Goal: Task Accomplishment & Management: Complete application form

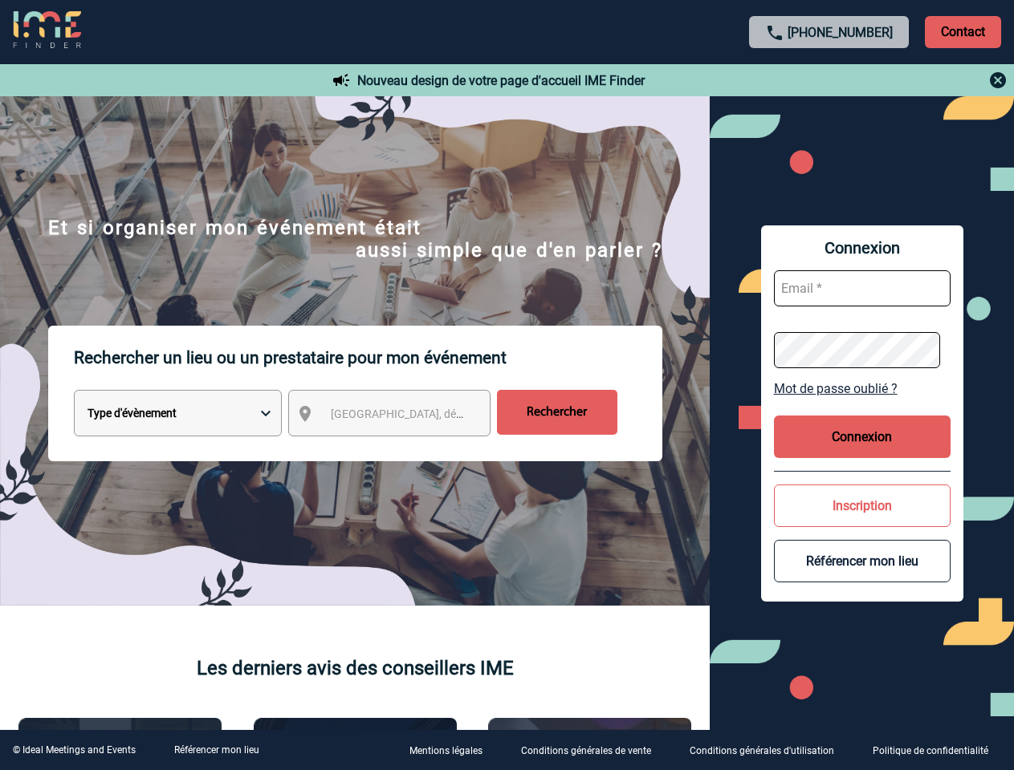
click at [506, 385] on p "Rechercher un lieu ou un prestataire pour mon événement" at bounding box center [368, 358] width 588 height 64
click at [962, 31] on p "Contact" at bounding box center [963, 32] width 76 height 32
click at [829, 80] on div at bounding box center [829, 80] width 357 height 19
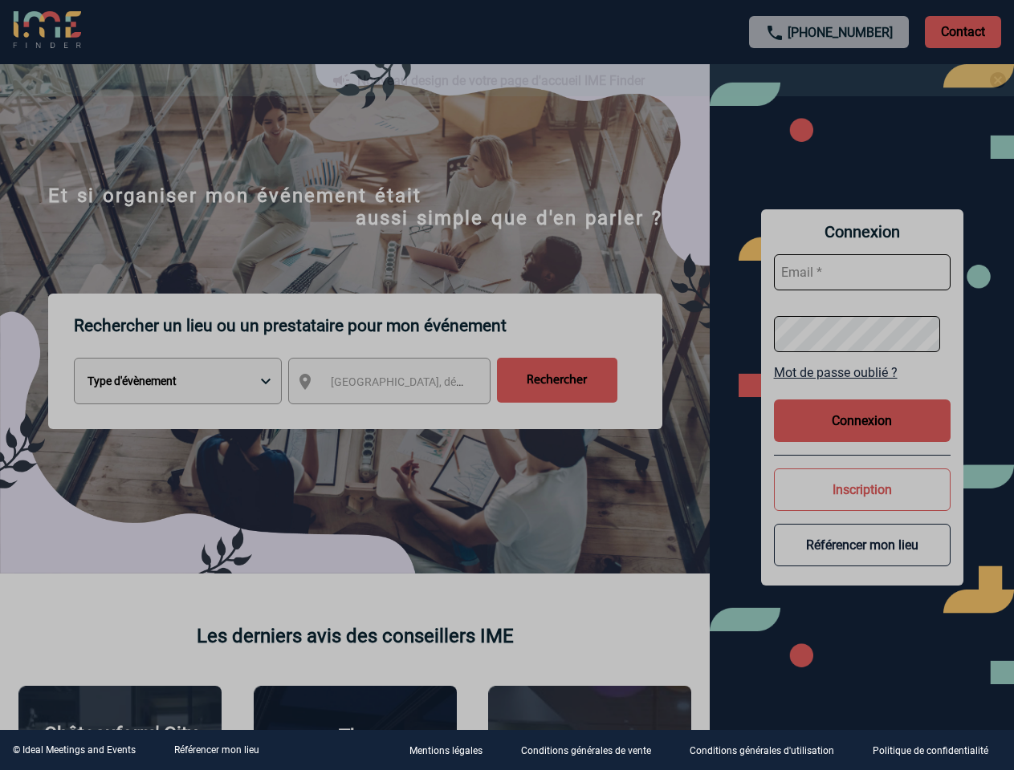
click at [404, 417] on div at bounding box center [507, 385] width 1014 height 770
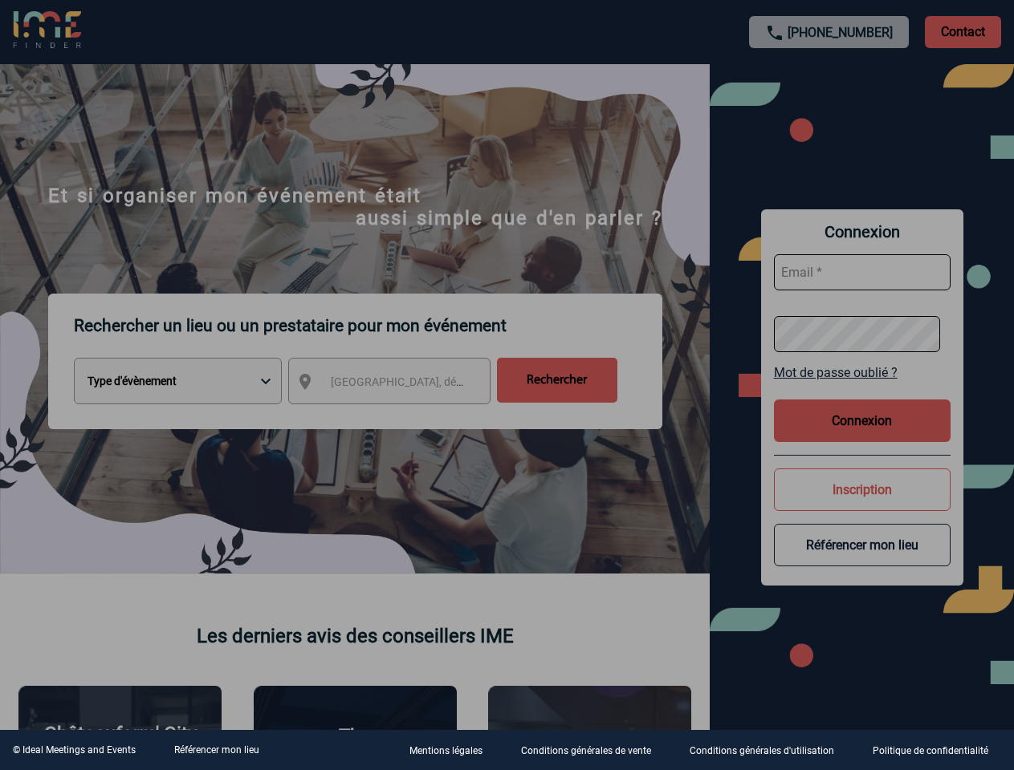
click at [862, 388] on div at bounding box center [507, 385] width 1014 height 770
click at [862, 437] on div at bounding box center [507, 385] width 1014 height 770
click at [862, 506] on div at bounding box center [507, 385] width 1014 height 770
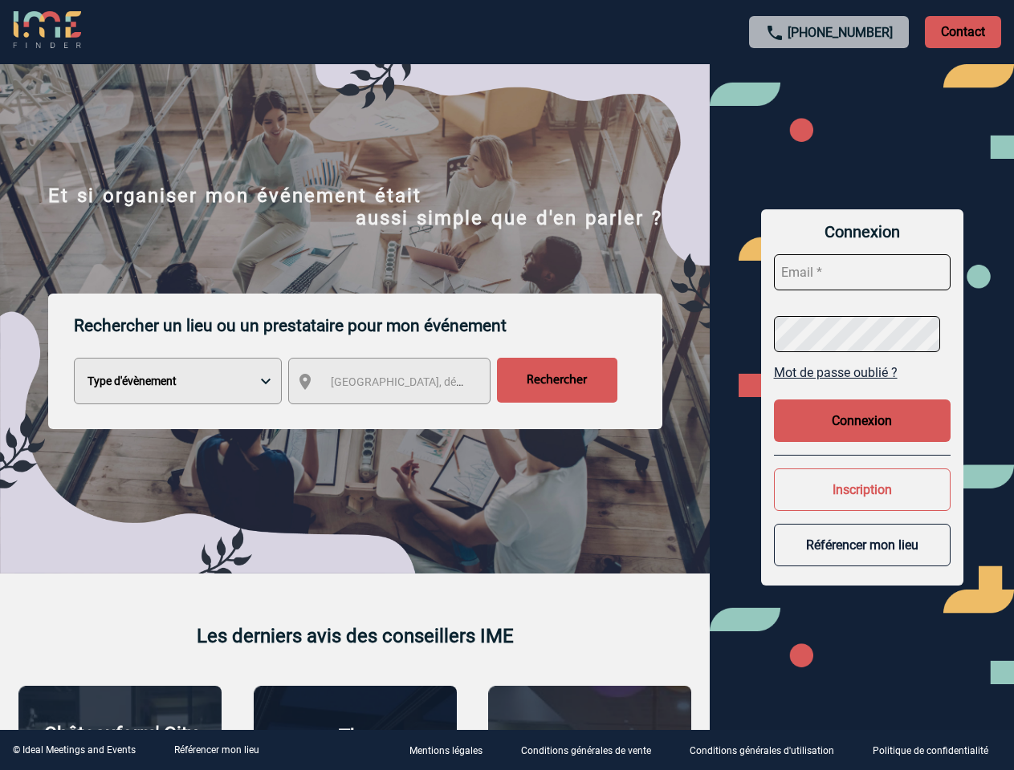
click at [862, 561] on button "Référencer mon lieu" at bounding box center [862, 545] width 177 height 43
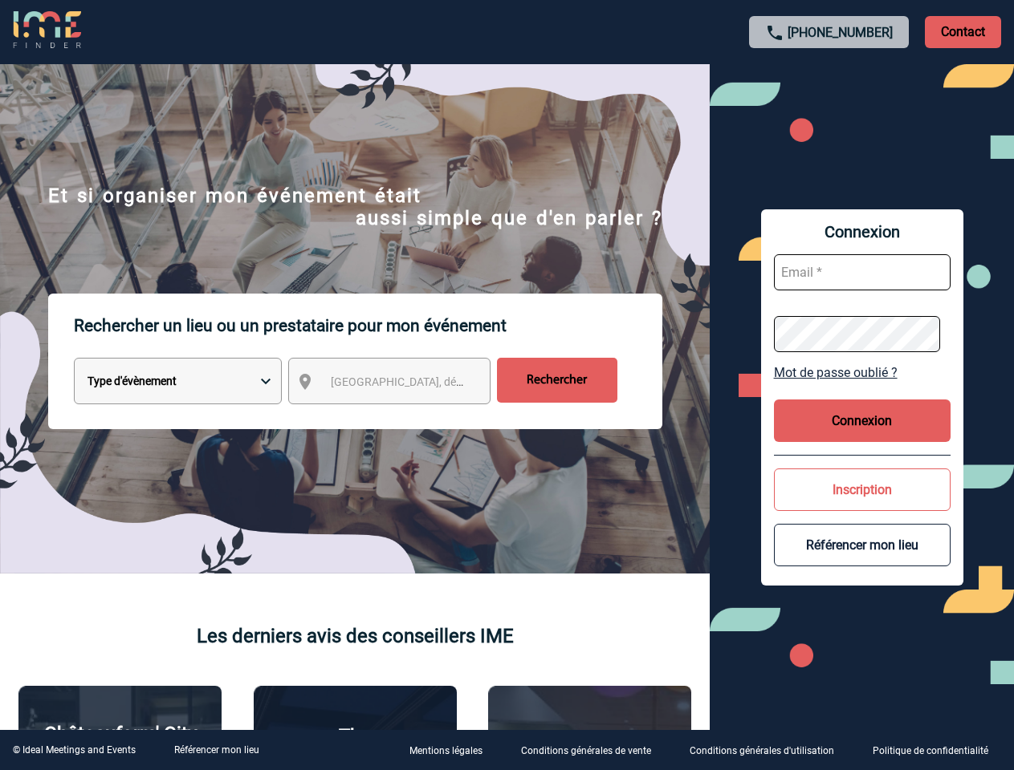
click at [216, 750] on link "Référencer mon lieu" at bounding box center [216, 750] width 85 height 11
